Goal: Transaction & Acquisition: Purchase product/service

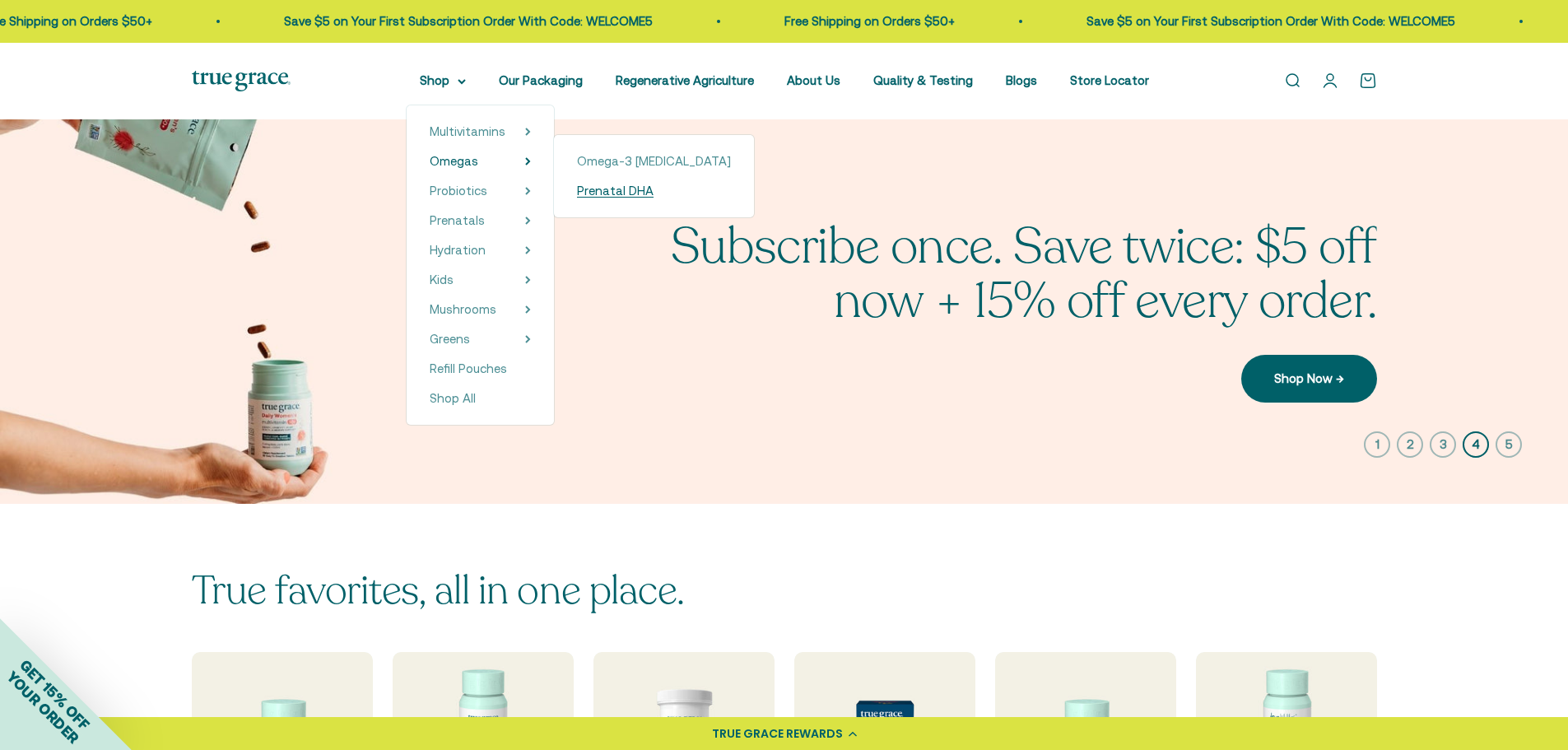
click at [590, 191] on span "Prenatal DHA" at bounding box center [615, 191] width 77 height 14
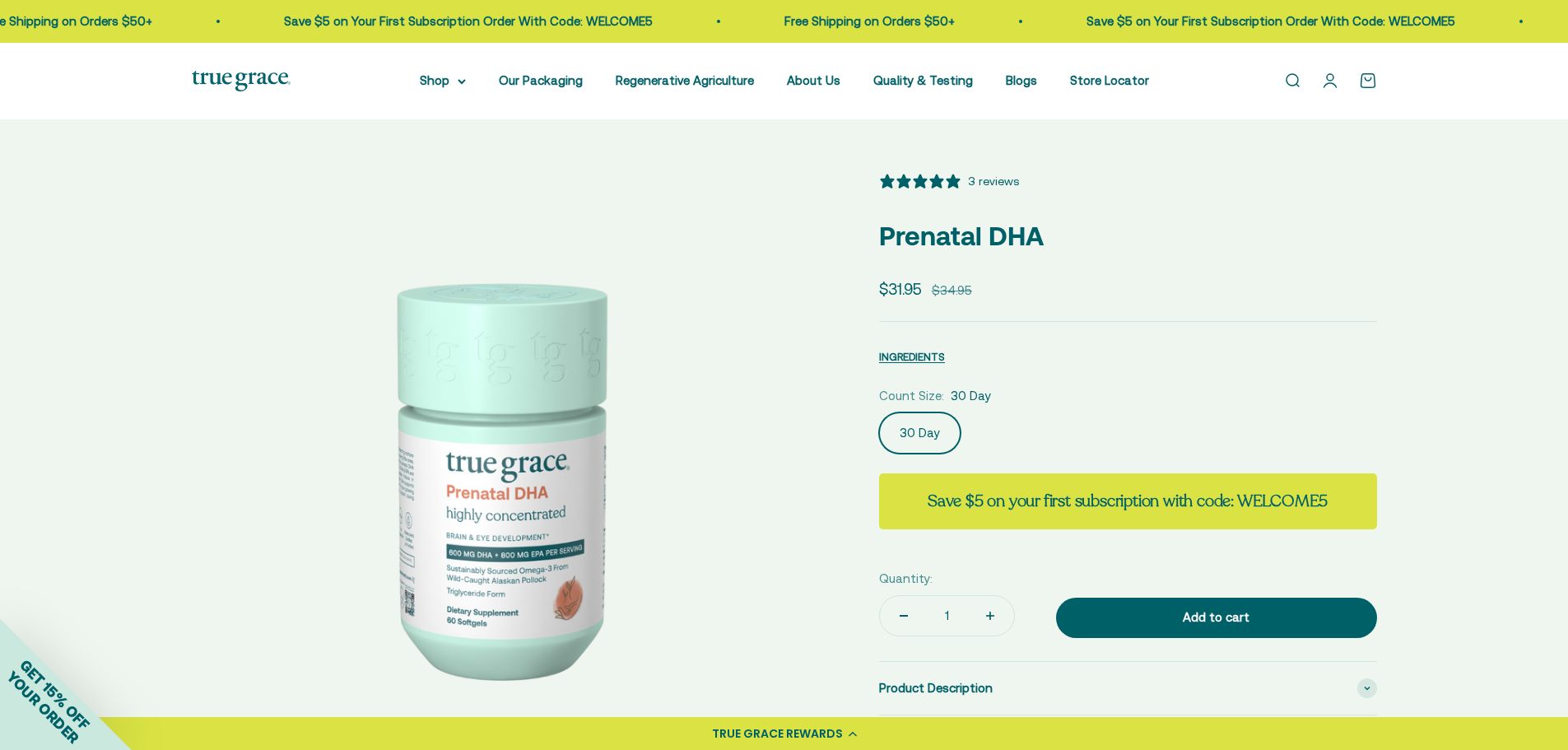
select select "3"
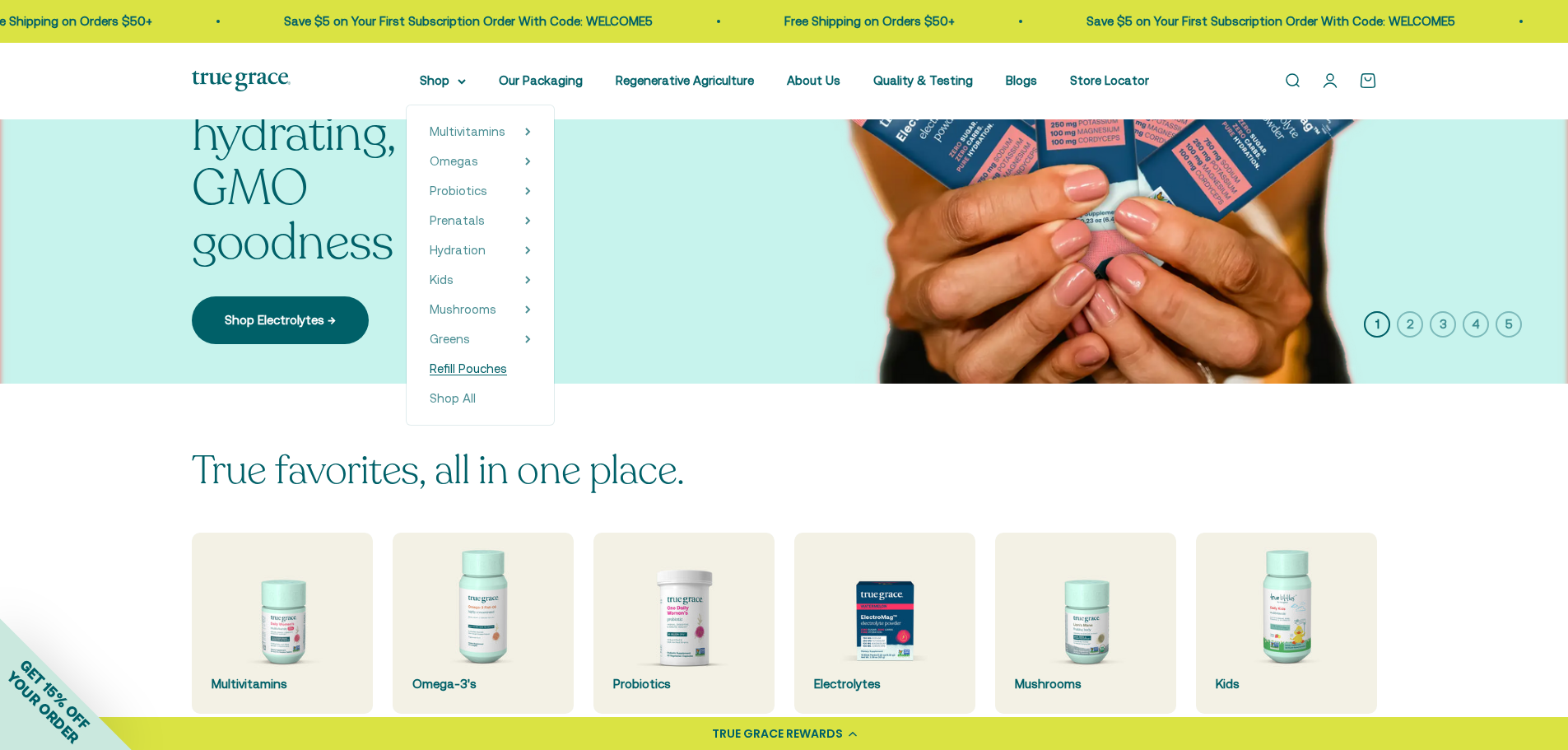
scroll to position [412, 0]
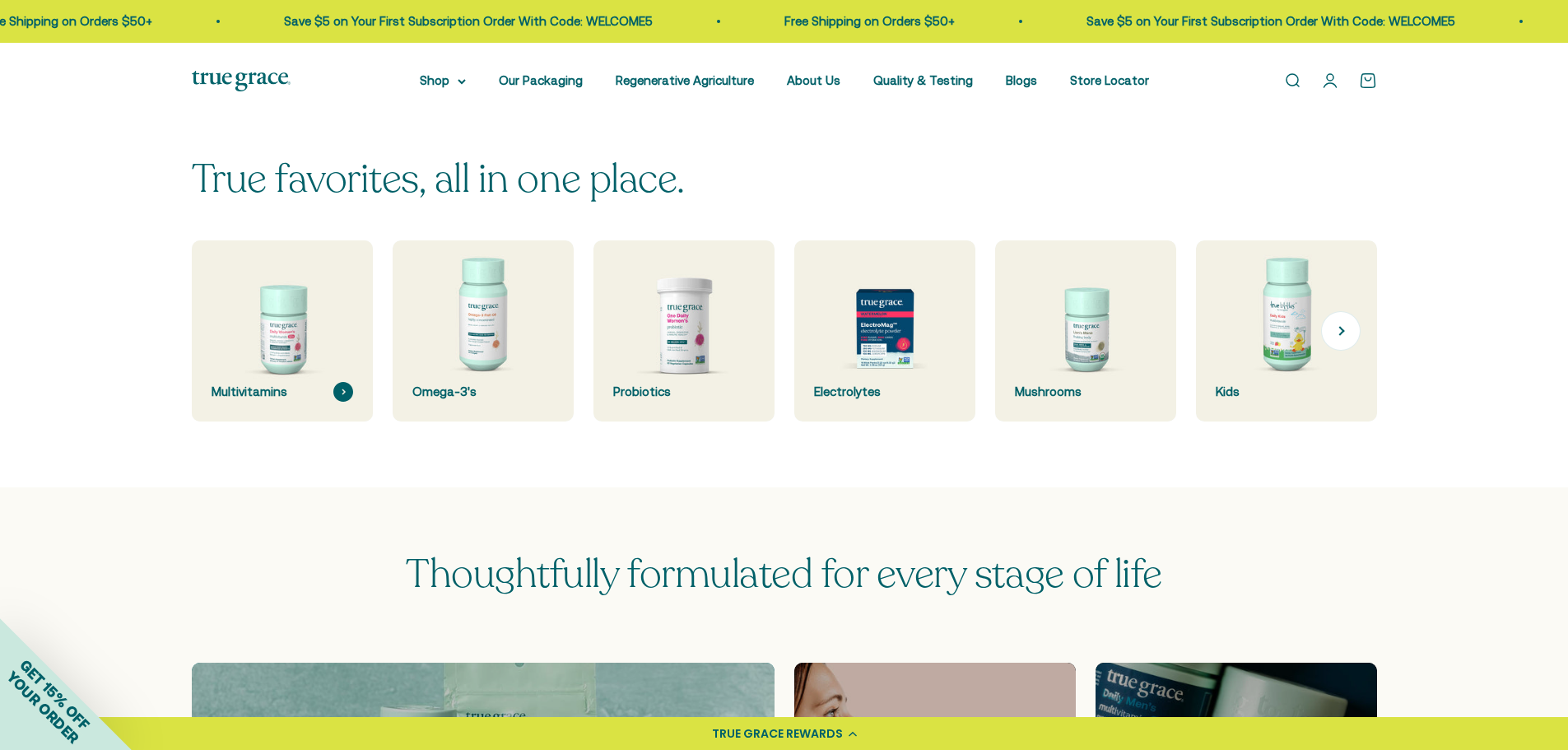
click at [302, 351] on img at bounding box center [281, 331] width 192 height 192
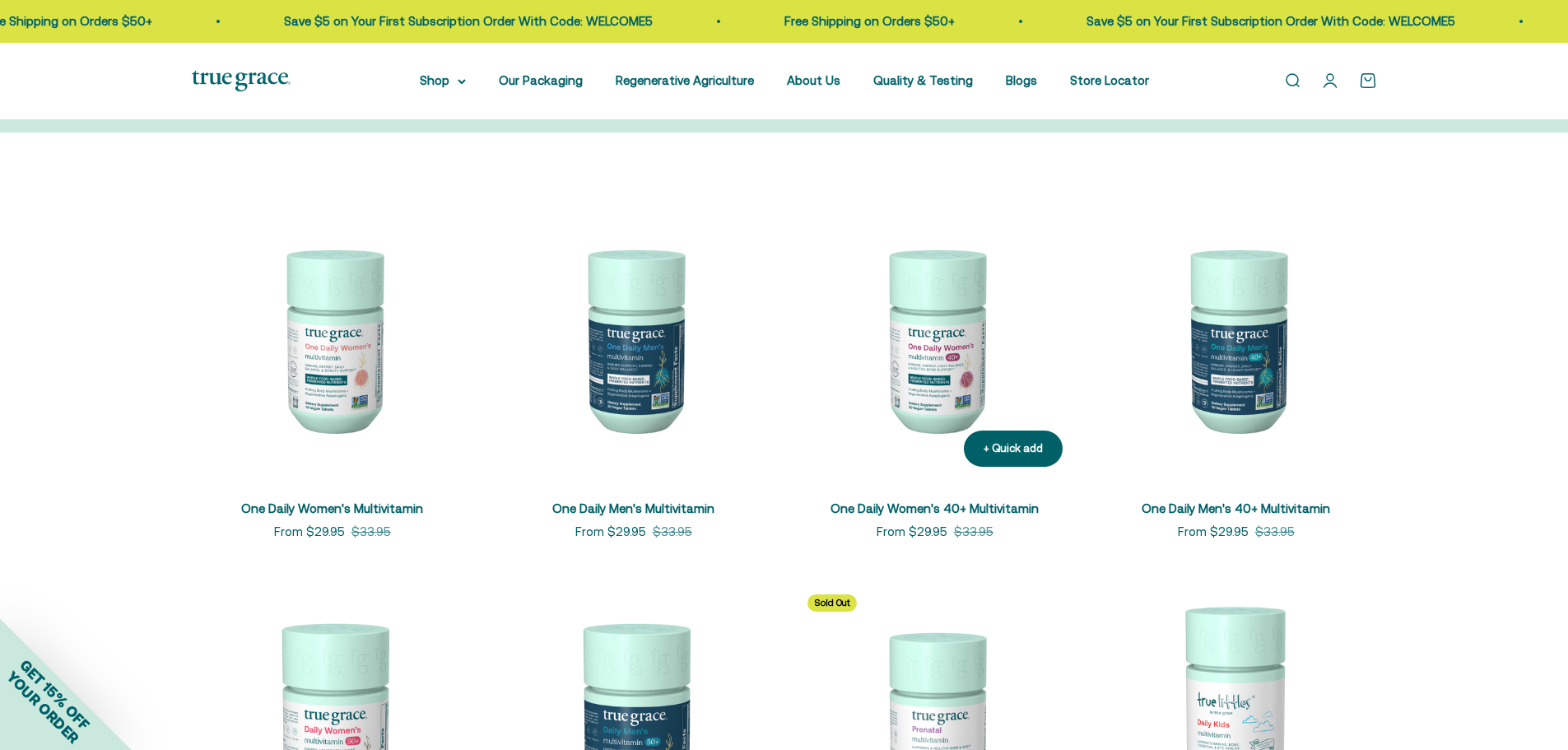
click at [937, 366] on img at bounding box center [934, 339] width 282 height 282
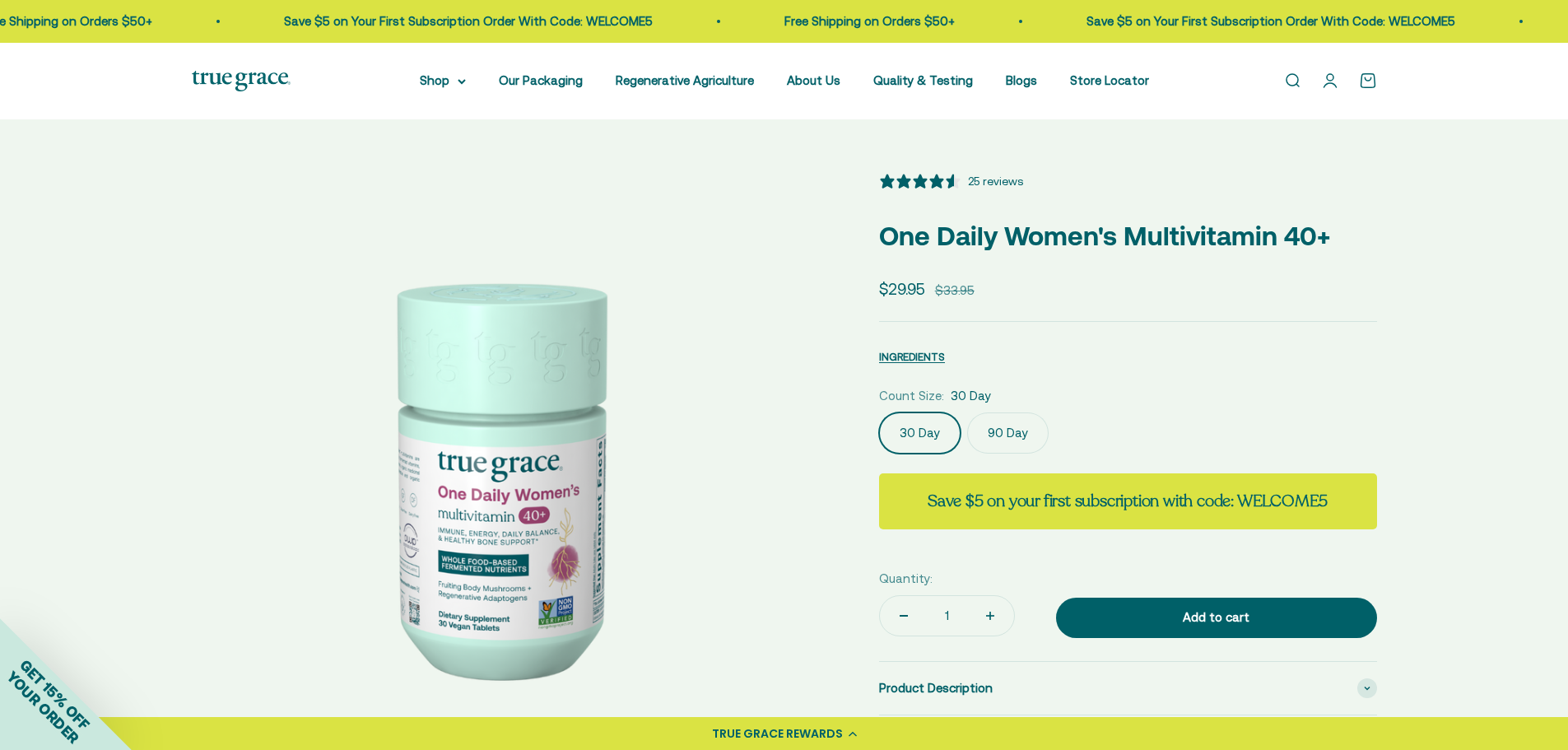
select select "3"
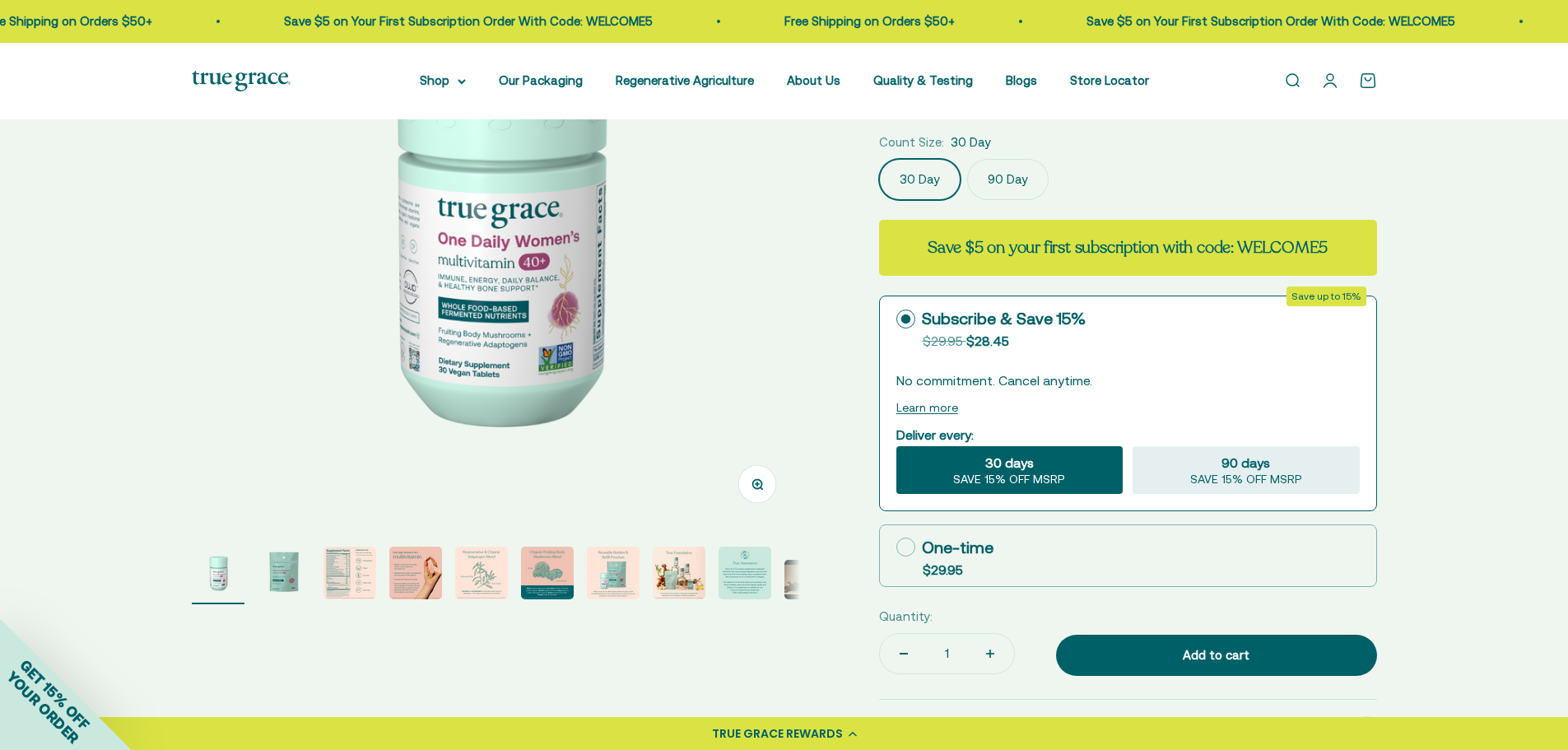
scroll to position [494, 0]
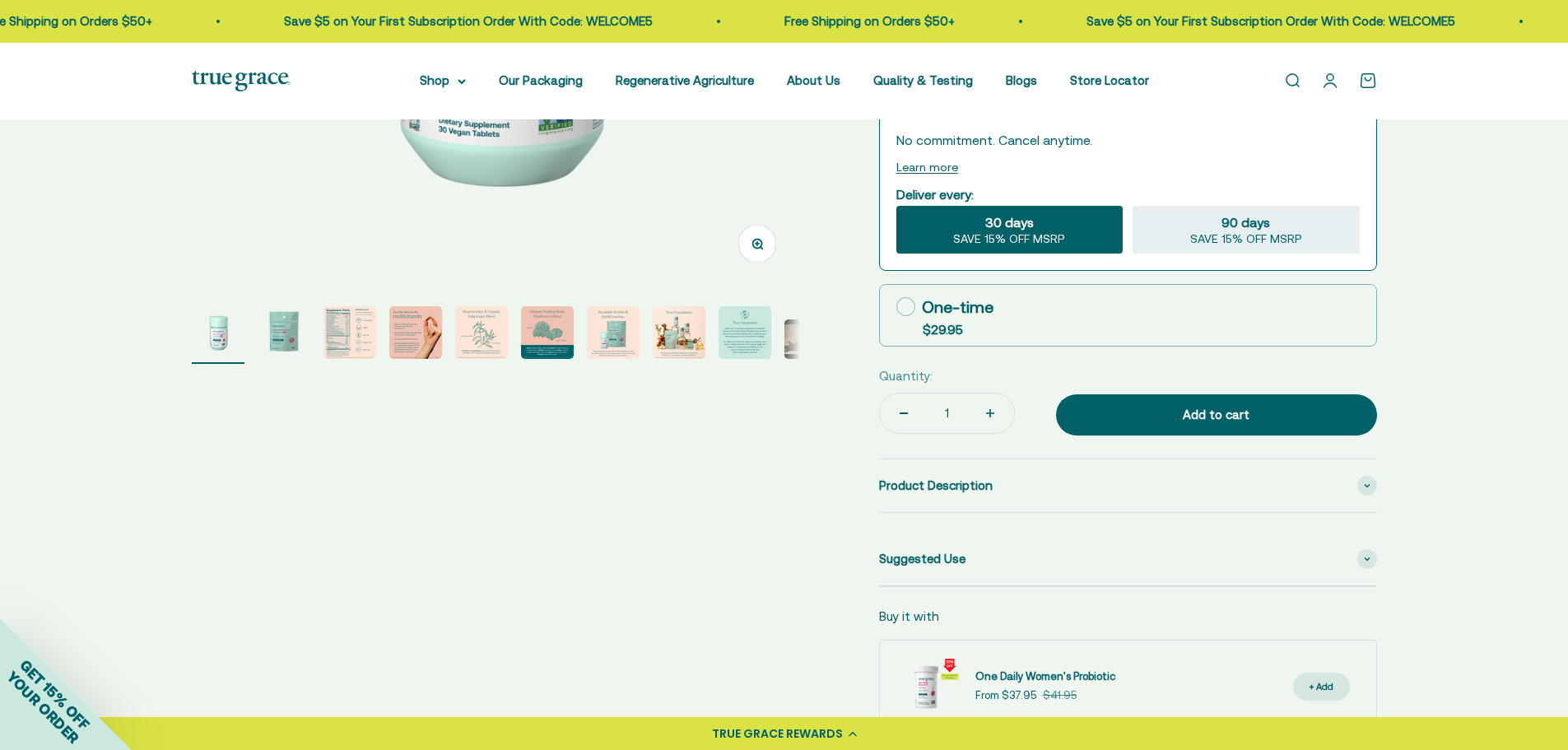
click at [428, 333] on img "Go to item 4" at bounding box center [416, 333] width 53 height 53
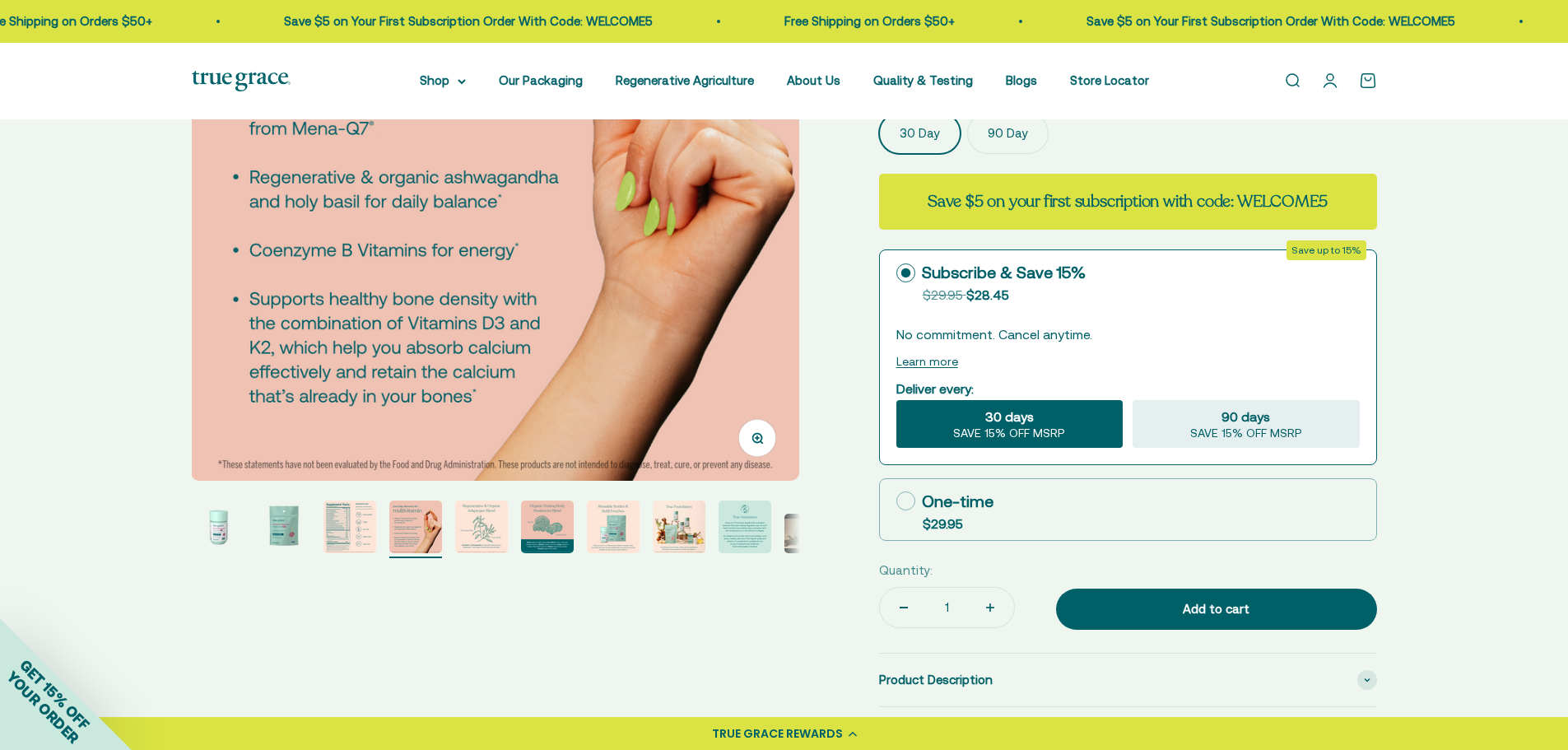
scroll to position [165, 0]
